Goal: Task Accomplishment & Management: Manage account settings

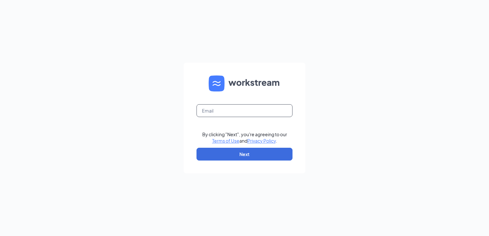
click at [226, 113] on input "text" at bounding box center [245, 110] width 96 height 13
type input "lilygraceh144@gmail.com"
click at [234, 155] on button "Next" at bounding box center [245, 154] width 96 height 13
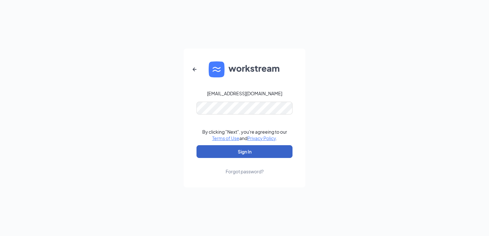
click at [255, 152] on button "Sign In" at bounding box center [245, 151] width 96 height 13
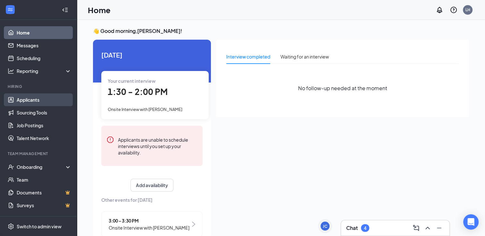
click at [32, 98] on link "Applicants" at bounding box center [44, 100] width 55 height 13
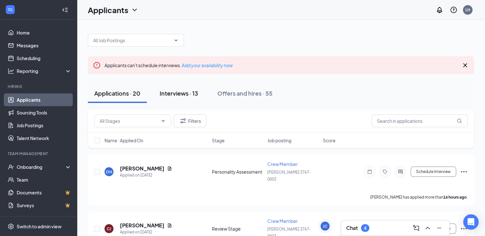
click at [183, 94] on div "Interviews · 13" at bounding box center [179, 93] width 38 height 8
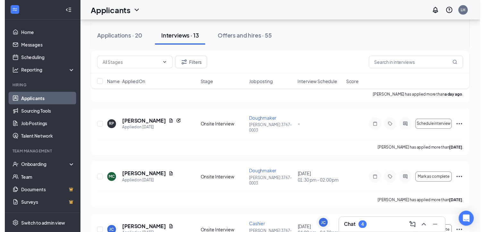
scroll to position [152, 0]
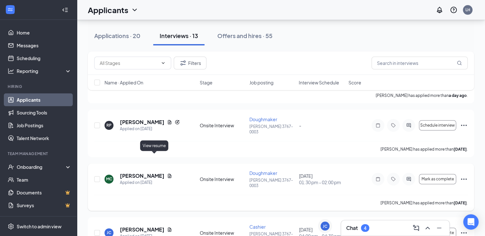
click at [167, 174] on icon "Document" at bounding box center [169, 176] width 5 height 5
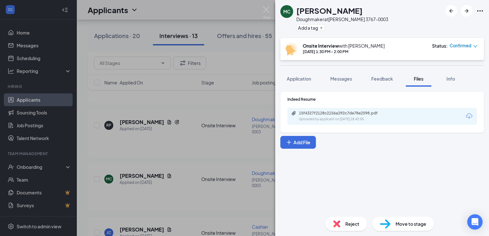
click at [347, 123] on div "15f4327f2128c2156a292c7de78e2598.pdf Uploaded by applicant on [DATE] 18:42:05" at bounding box center [383, 116] width 190 height 17
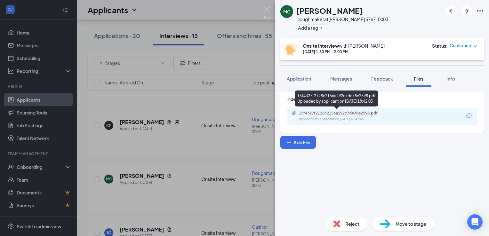
click at [344, 117] on div "Uploaded by applicant on [DATE] 18:42:05" at bounding box center [347, 119] width 96 height 5
click at [360, 119] on div "Uploaded by applicant on [DATE] 18:42:05" at bounding box center [347, 119] width 96 height 5
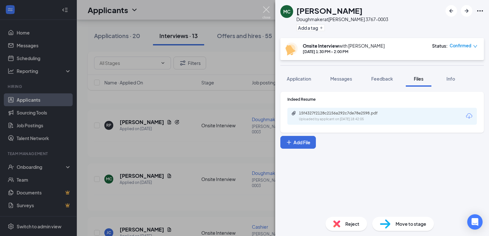
click at [265, 9] on img at bounding box center [267, 12] width 8 height 12
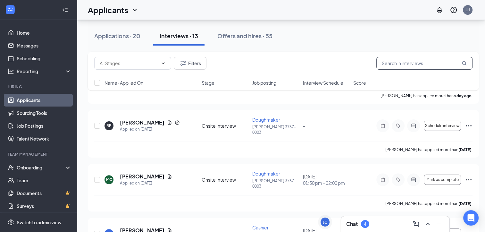
click at [401, 64] on input "text" at bounding box center [424, 63] width 96 height 13
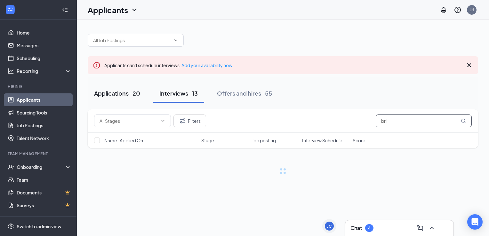
type input "bri"
click at [132, 93] on div "Applications · 20" at bounding box center [117, 93] width 46 height 8
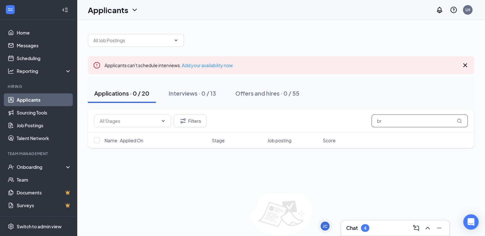
type input "b"
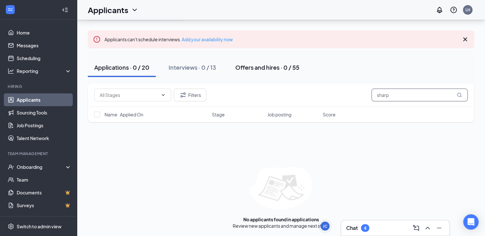
type input "sharp"
click at [275, 64] on div "Offers and hires · 0 / 55" at bounding box center [267, 67] width 64 height 8
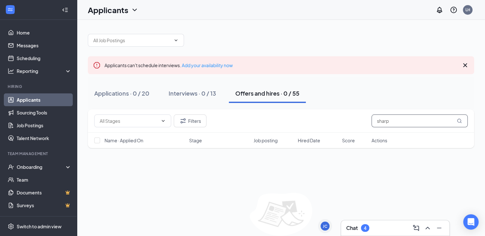
click at [397, 125] on input "sharp" at bounding box center [419, 121] width 96 height 13
type input "s"
type input "[PERSON_NAME]"
click at [138, 90] on div "Applications · 0 / 20" at bounding box center [121, 93] width 55 height 8
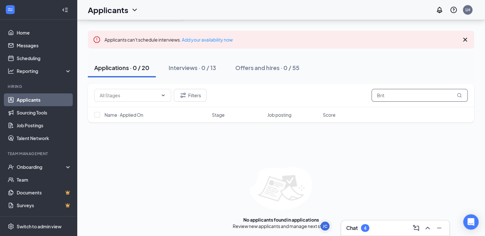
scroll to position [26, 0]
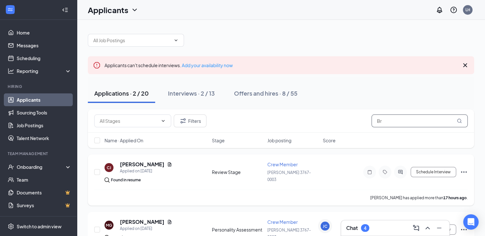
scroll to position [35, 0]
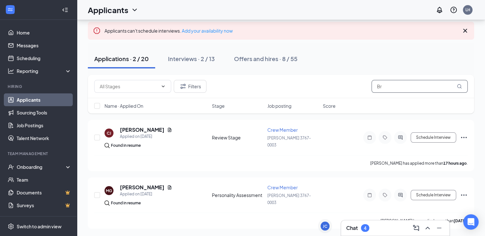
click at [391, 88] on input "Br" at bounding box center [419, 86] width 96 height 13
type input "B"
